Goal: Transaction & Acquisition: Purchase product/service

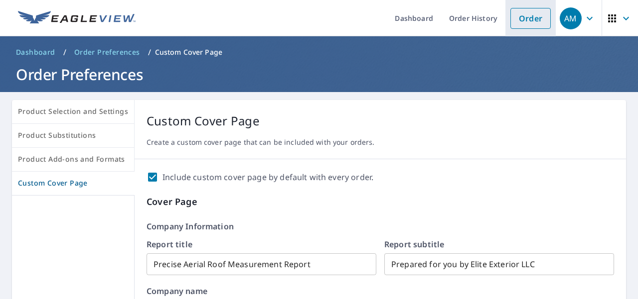
click at [510, 18] on link "Order" at bounding box center [530, 18] width 40 height 21
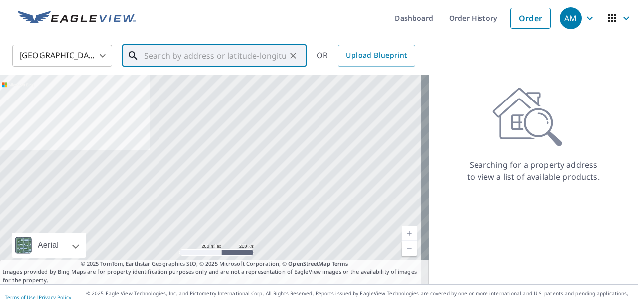
click at [171, 55] on input "text" at bounding box center [215, 56] width 142 height 28
paste input "[STREET_ADDRESS][PERSON_NAME]"
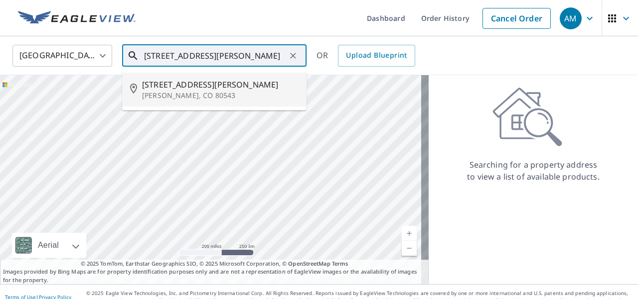
click at [186, 99] on p "[PERSON_NAME], CO 80543" at bounding box center [220, 96] width 156 height 10
type input "[STREET_ADDRESS][PERSON_NAME][PERSON_NAME]"
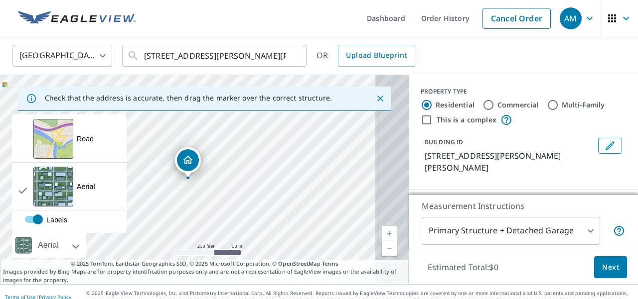
click at [75, 248] on div "Aerial" at bounding box center [49, 245] width 74 height 25
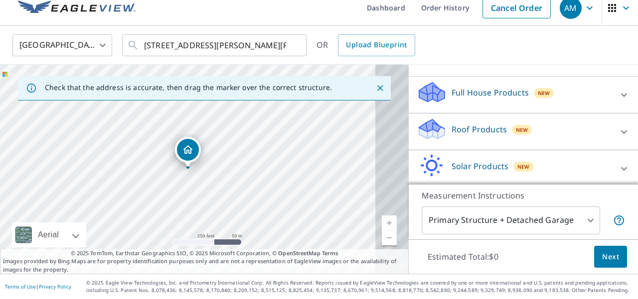
scroll to position [94, 0]
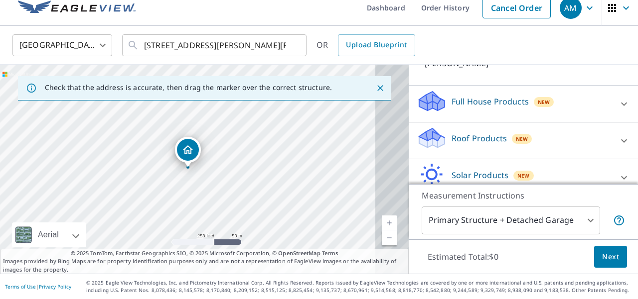
click at [488, 100] on p "Full House Products" at bounding box center [489, 102] width 77 height 12
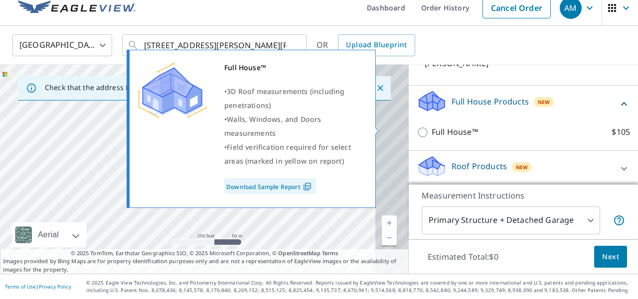
click at [416, 129] on input "Full House™ $105" at bounding box center [423, 133] width 15 height 12
checkbox input "true"
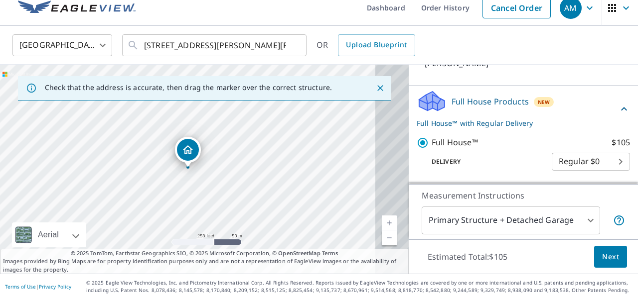
click at [594, 251] on button "Next" at bounding box center [610, 257] width 33 height 22
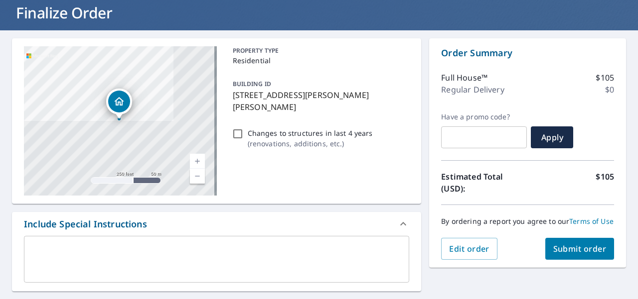
scroll to position [71, 0]
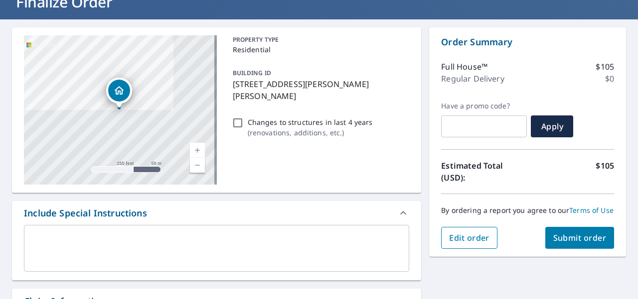
click at [452, 244] on span "Edit order" at bounding box center [469, 238] width 40 height 11
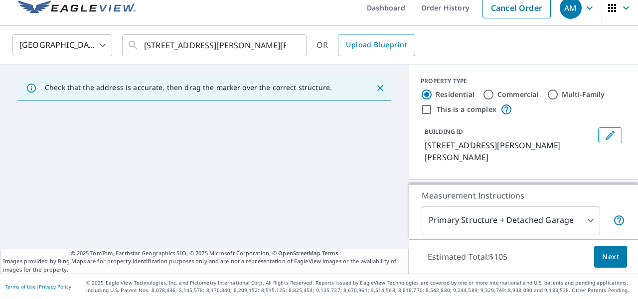
scroll to position [10, 0]
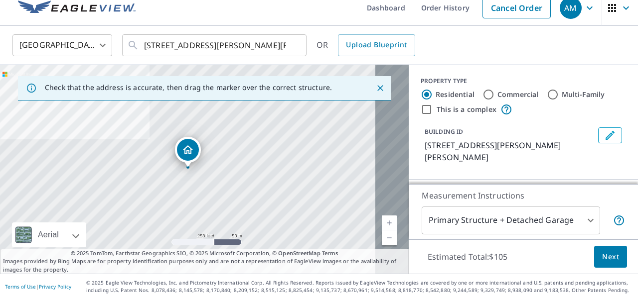
click at [604, 140] on icon "Edit building 1" at bounding box center [610, 136] width 12 height 12
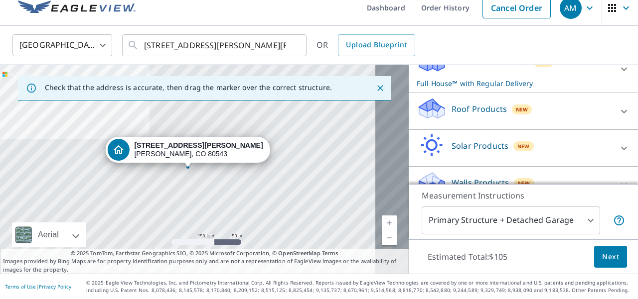
scroll to position [273, 0]
click at [612, 123] on div at bounding box center [624, 111] width 24 height 24
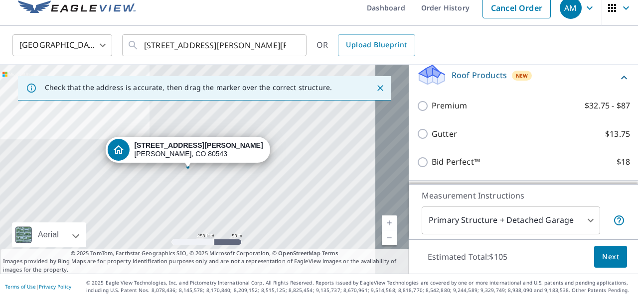
scroll to position [306, 0]
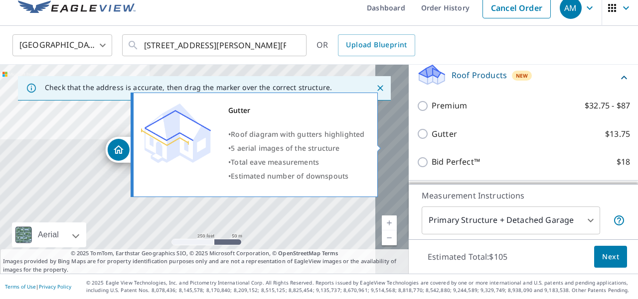
click at [416, 140] on input "Gutter $13.75" at bounding box center [423, 134] width 15 height 12
checkbox input "true"
checkbox input "false"
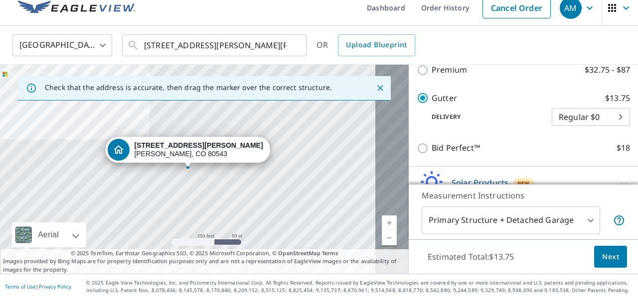
scroll to position [340, 0]
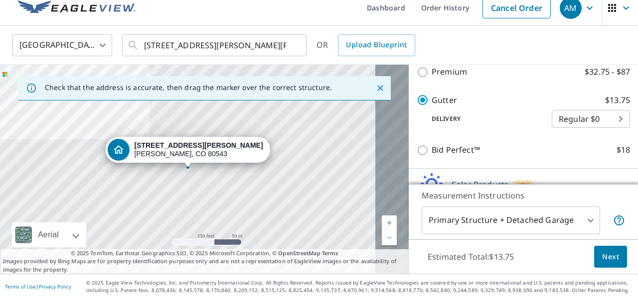
click at [608, 258] on span "Next" at bounding box center [610, 257] width 17 height 12
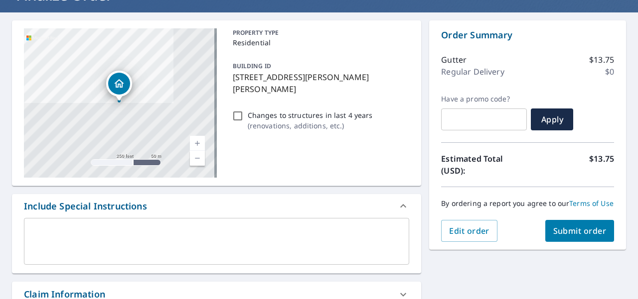
scroll to position [80, 0]
click at [574, 237] on span "Submit order" at bounding box center [579, 231] width 53 height 11
checkbox input "true"
